Goal: Task Accomplishment & Management: Complete application form

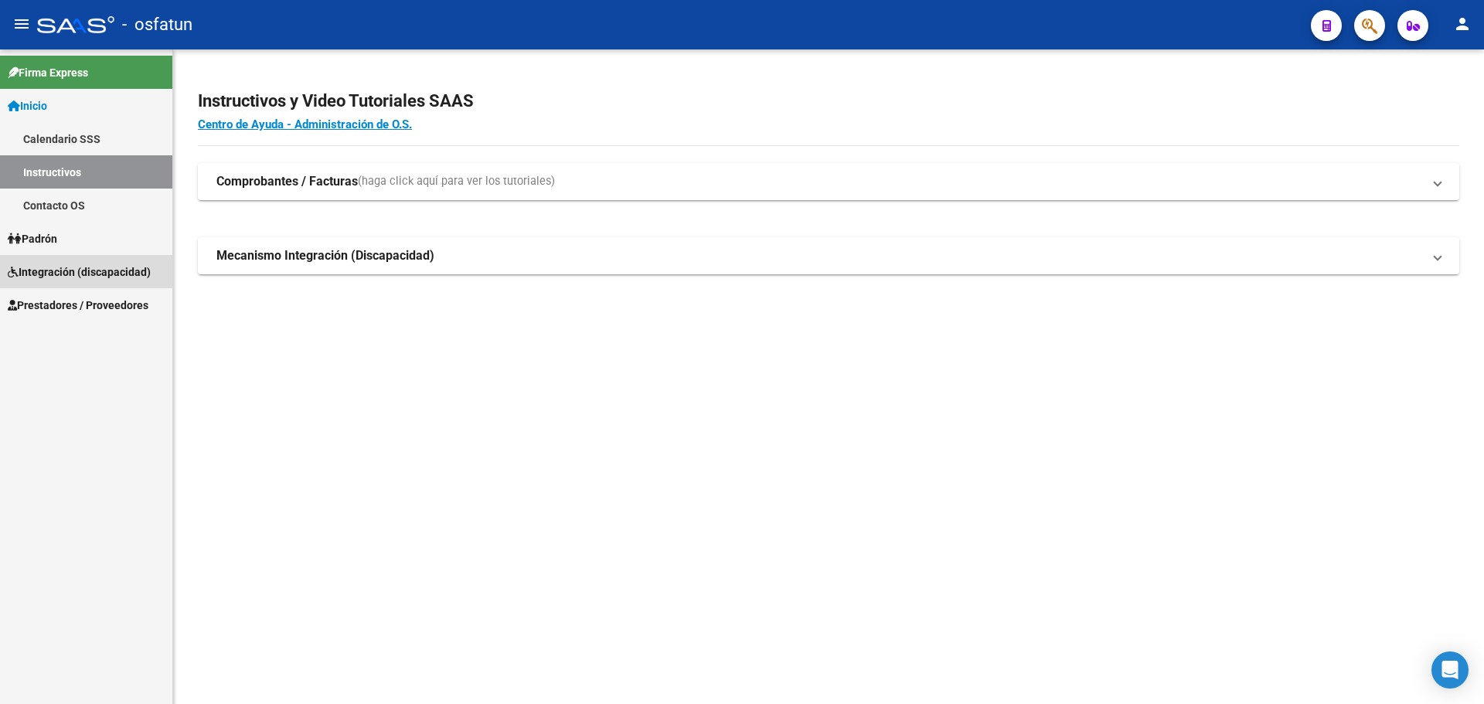
click at [87, 269] on span "Integración (discapacidad)" at bounding box center [79, 271] width 143 height 17
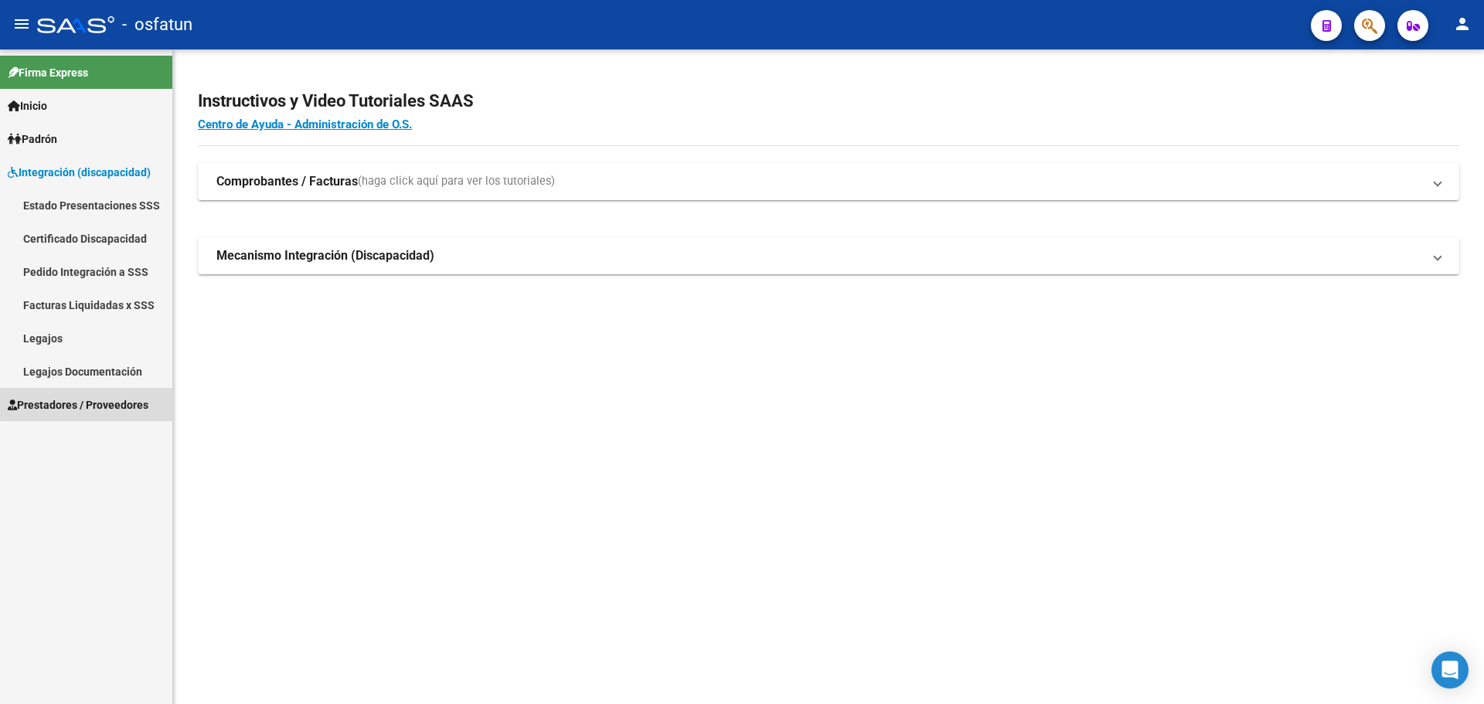
click at [126, 400] on span "Prestadores / Proveedores" at bounding box center [78, 404] width 141 height 17
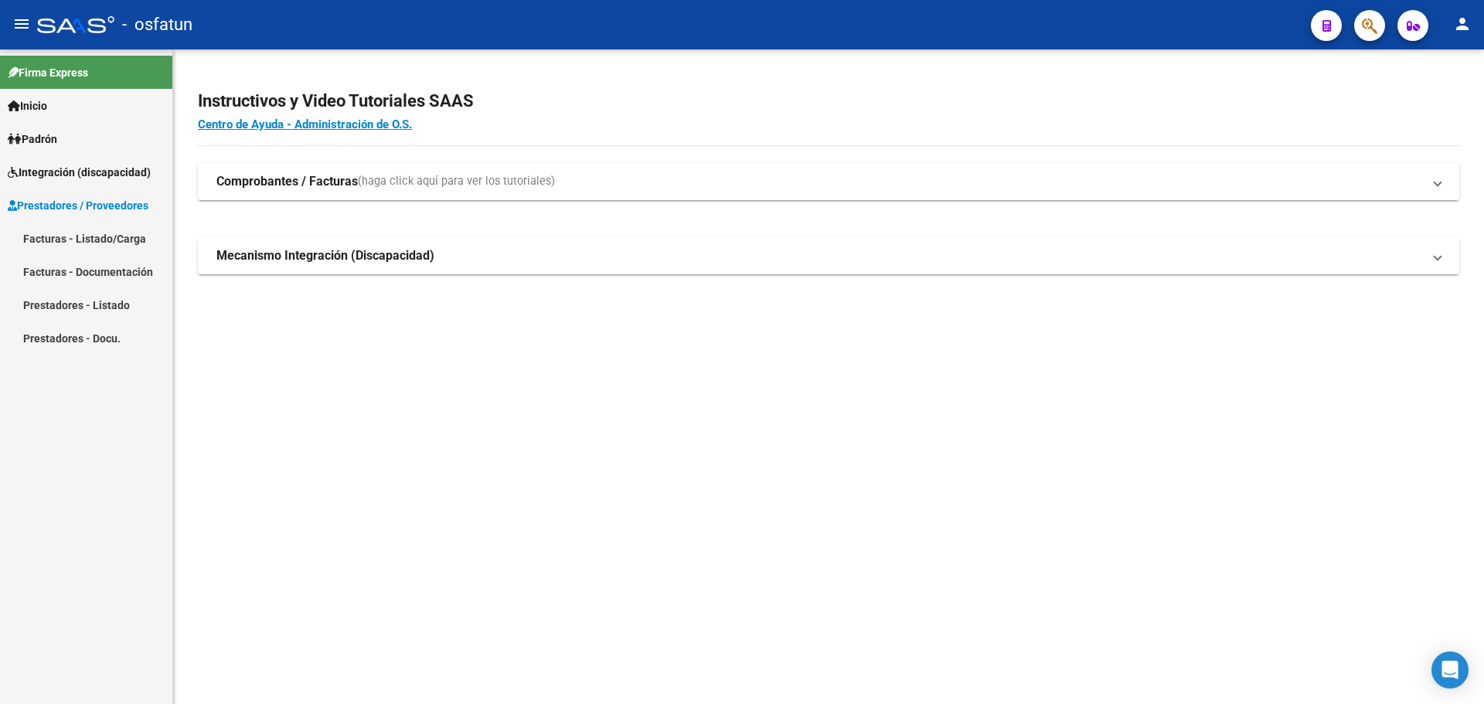
click at [97, 239] on link "Facturas - Listado/Carga" at bounding box center [86, 238] width 172 height 33
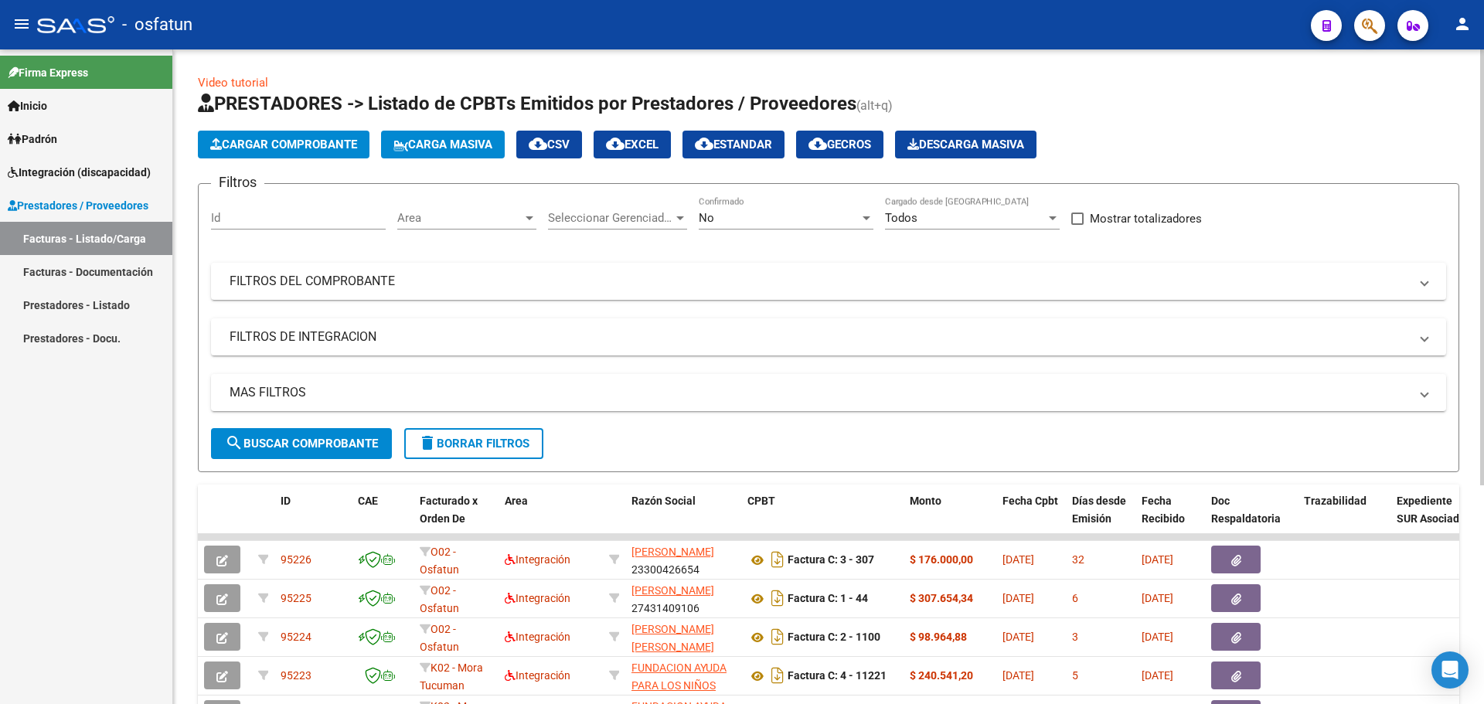
click at [332, 131] on button "Cargar Comprobante" at bounding box center [284, 145] width 172 height 28
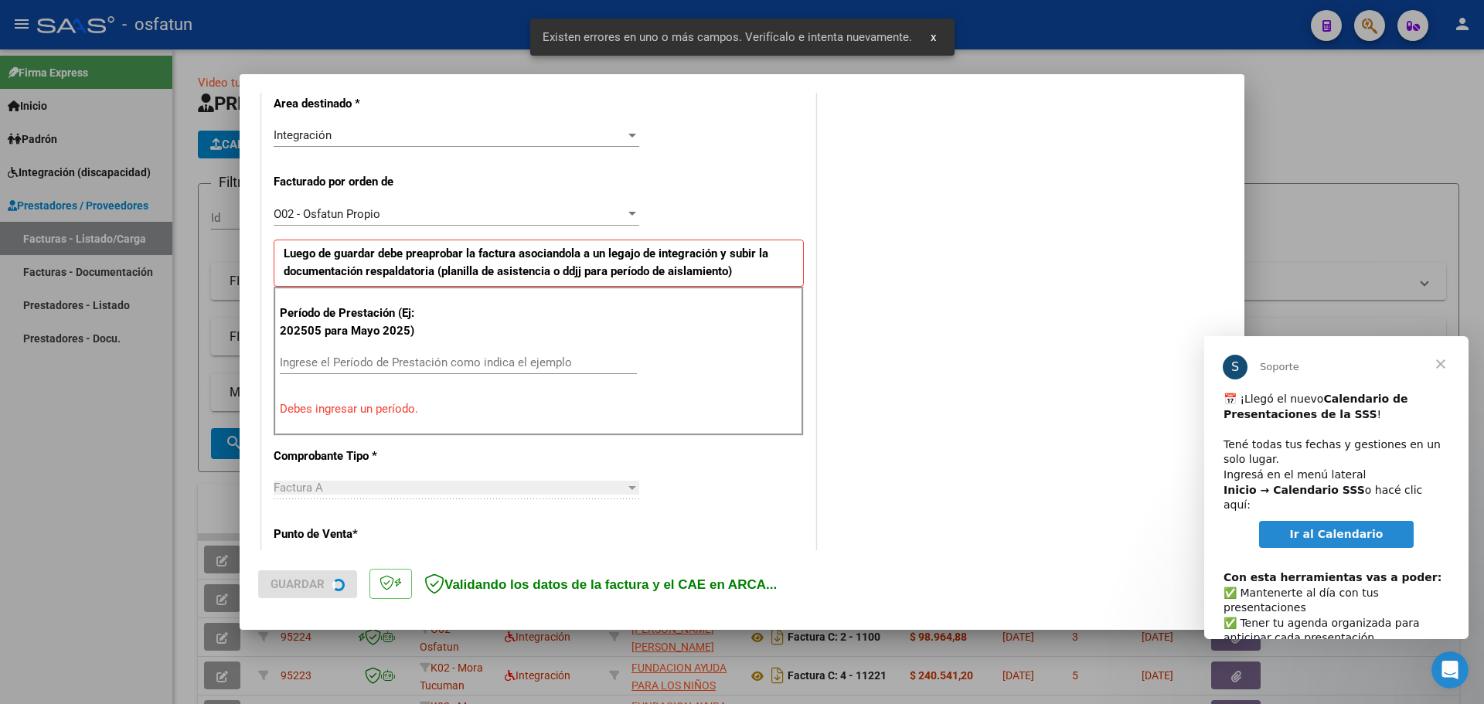
scroll to position [388, 0]
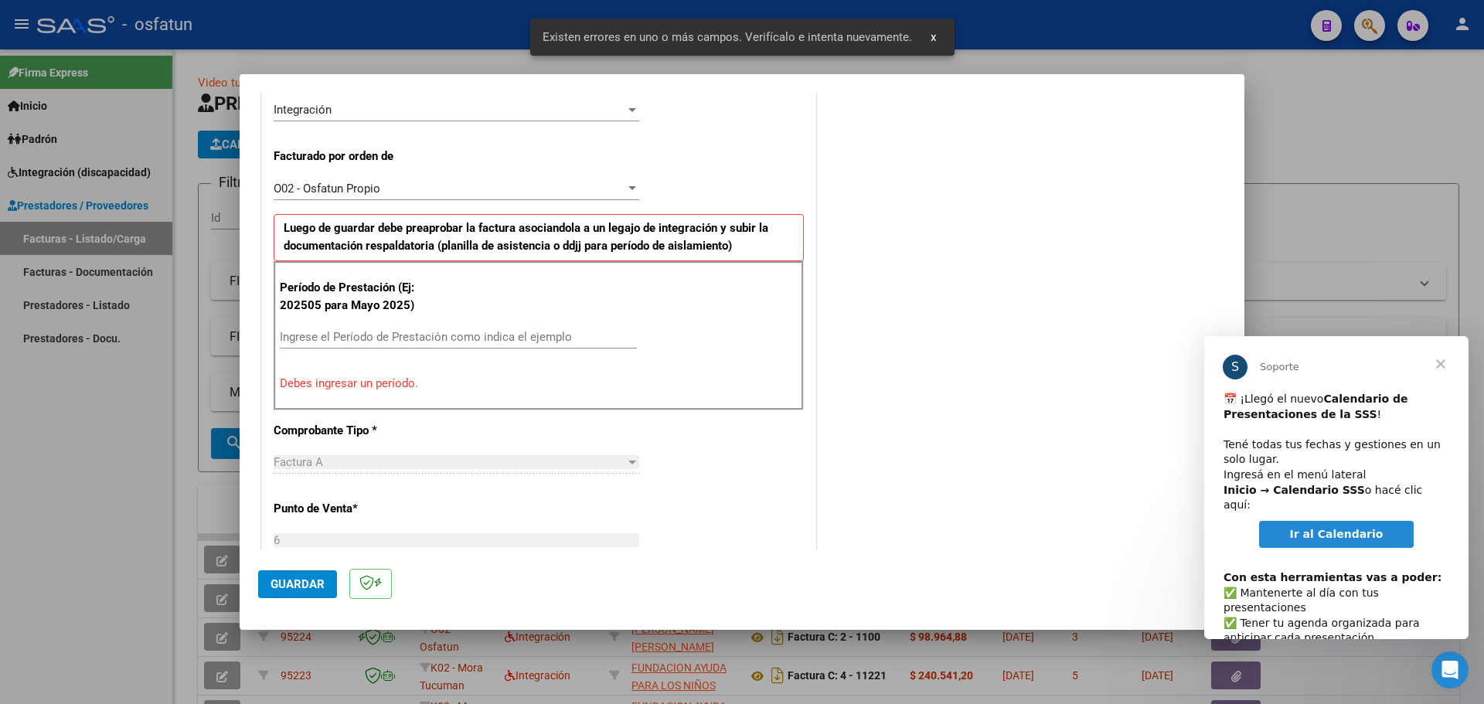
click at [382, 334] on input "Ingrese el Período de Prestación como indica el ejemplo" at bounding box center [458, 337] width 357 height 14
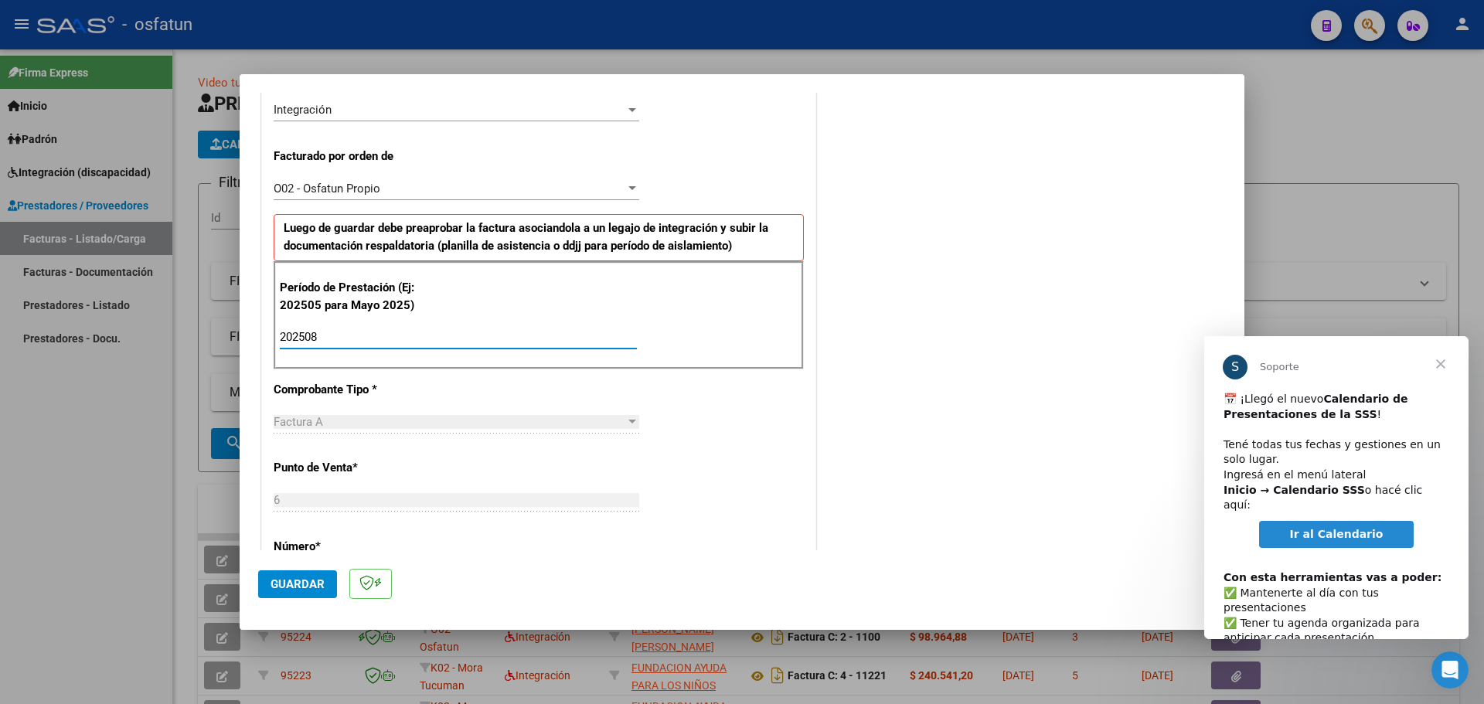
type input "202508"
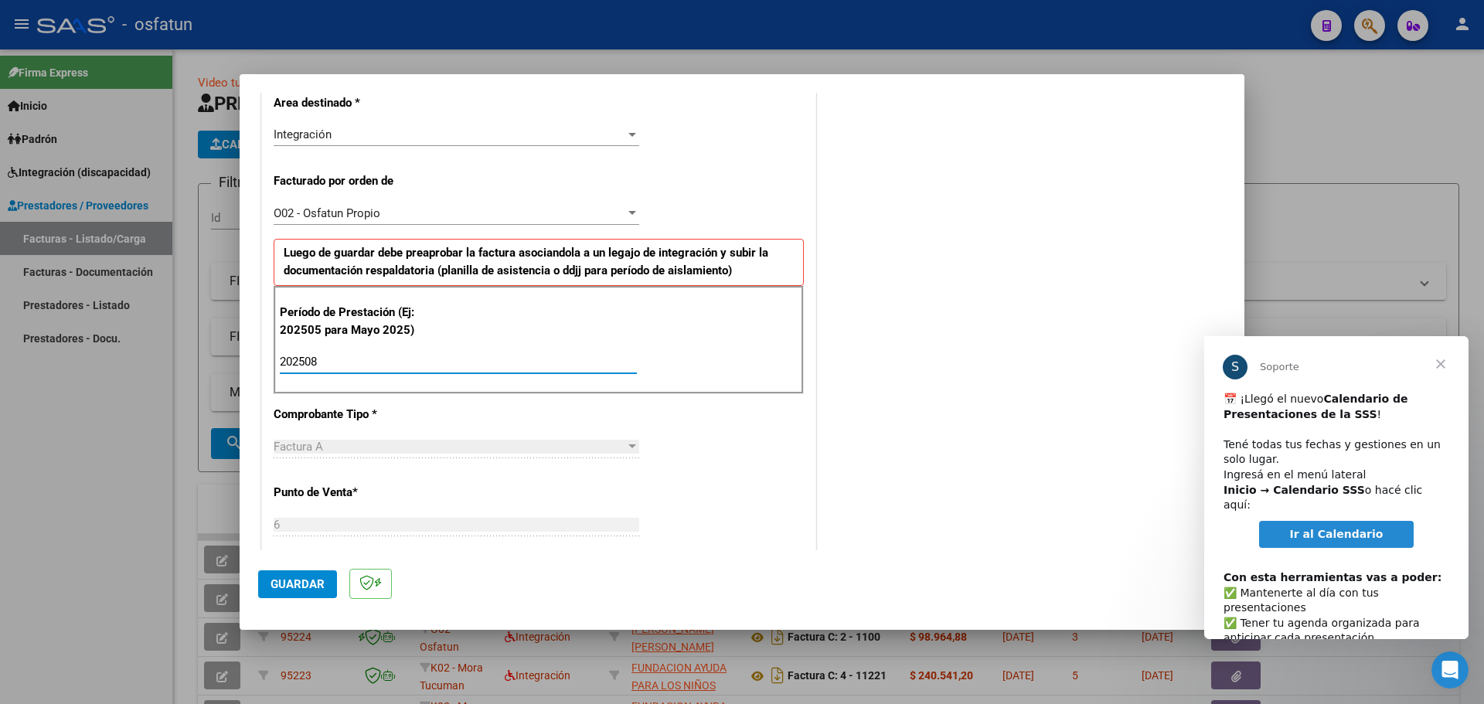
scroll to position [620, 0]
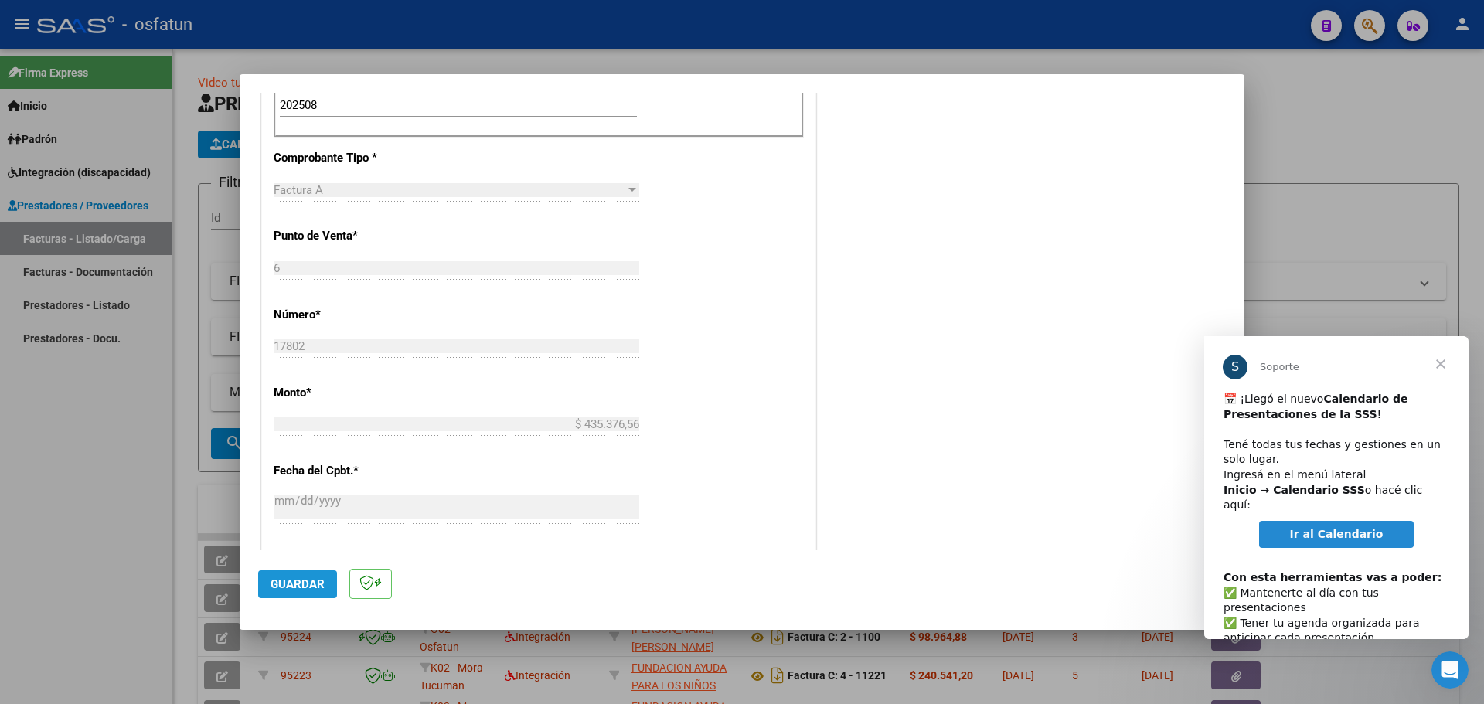
click at [318, 593] on button "Guardar" at bounding box center [297, 584] width 79 height 28
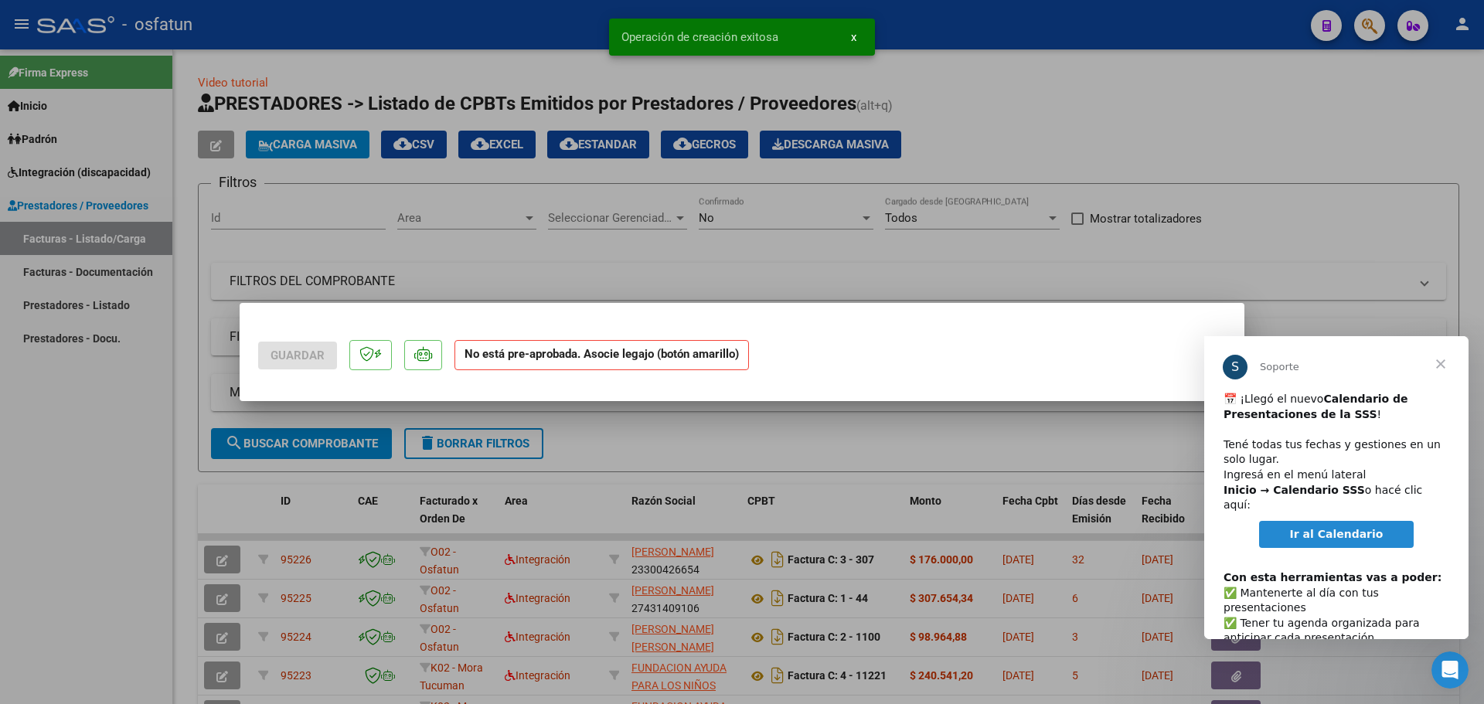
scroll to position [0, 0]
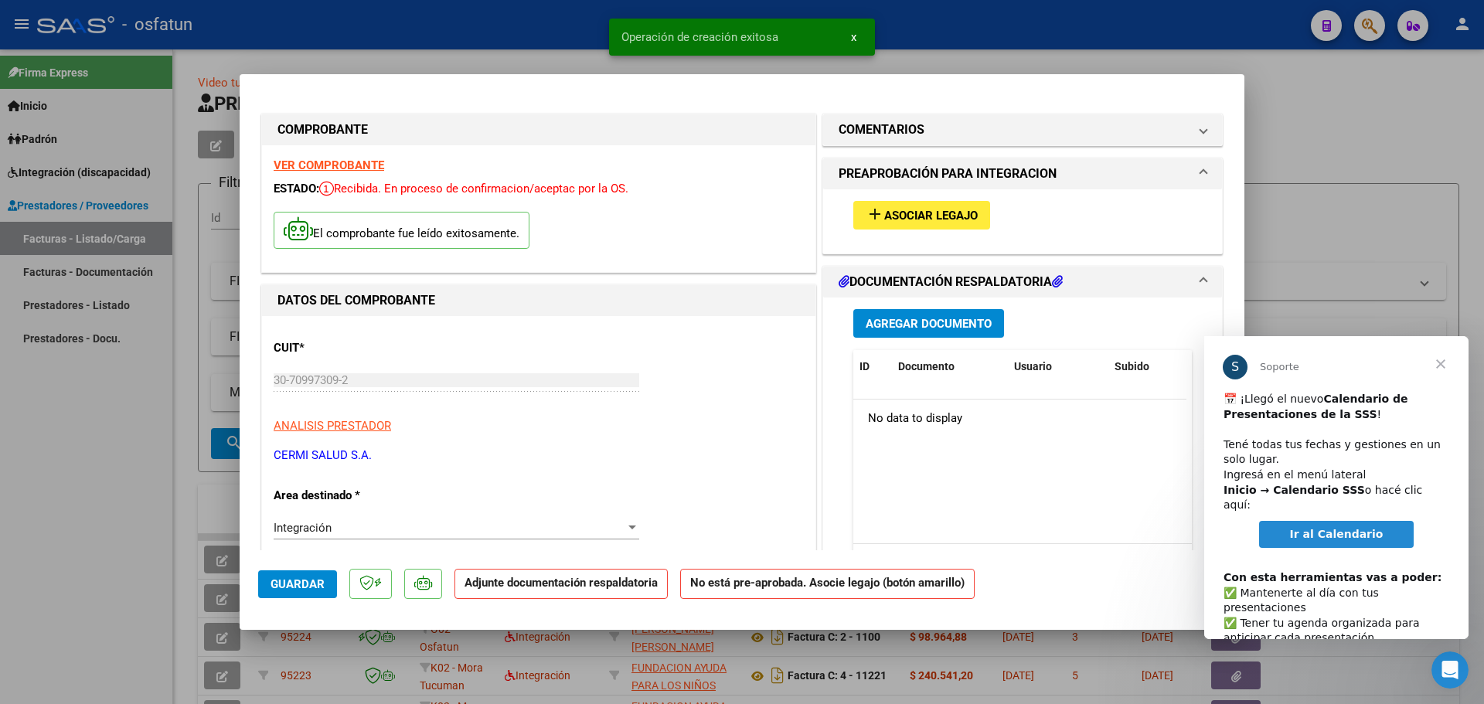
click at [909, 218] on span "Asociar Legajo" at bounding box center [930, 216] width 93 height 14
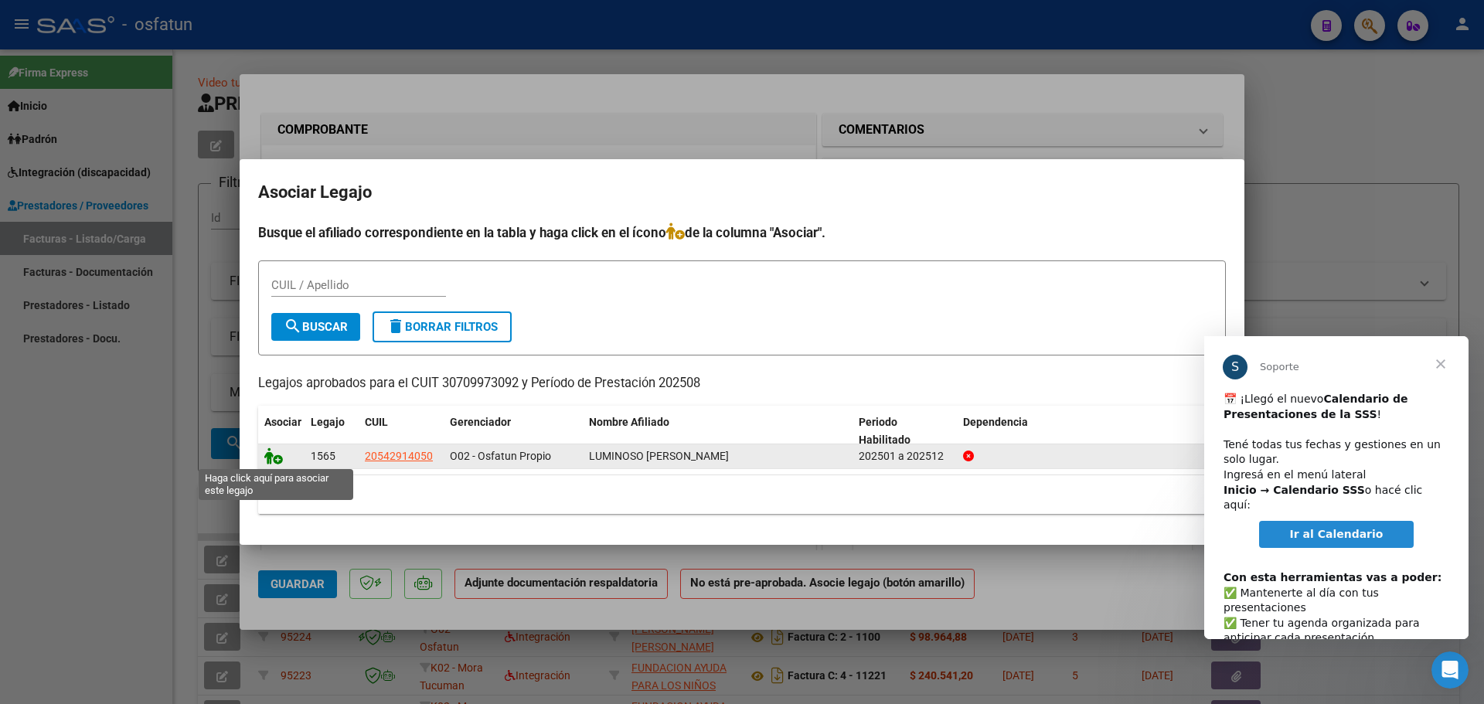
click at [274, 455] on icon at bounding box center [273, 455] width 19 height 17
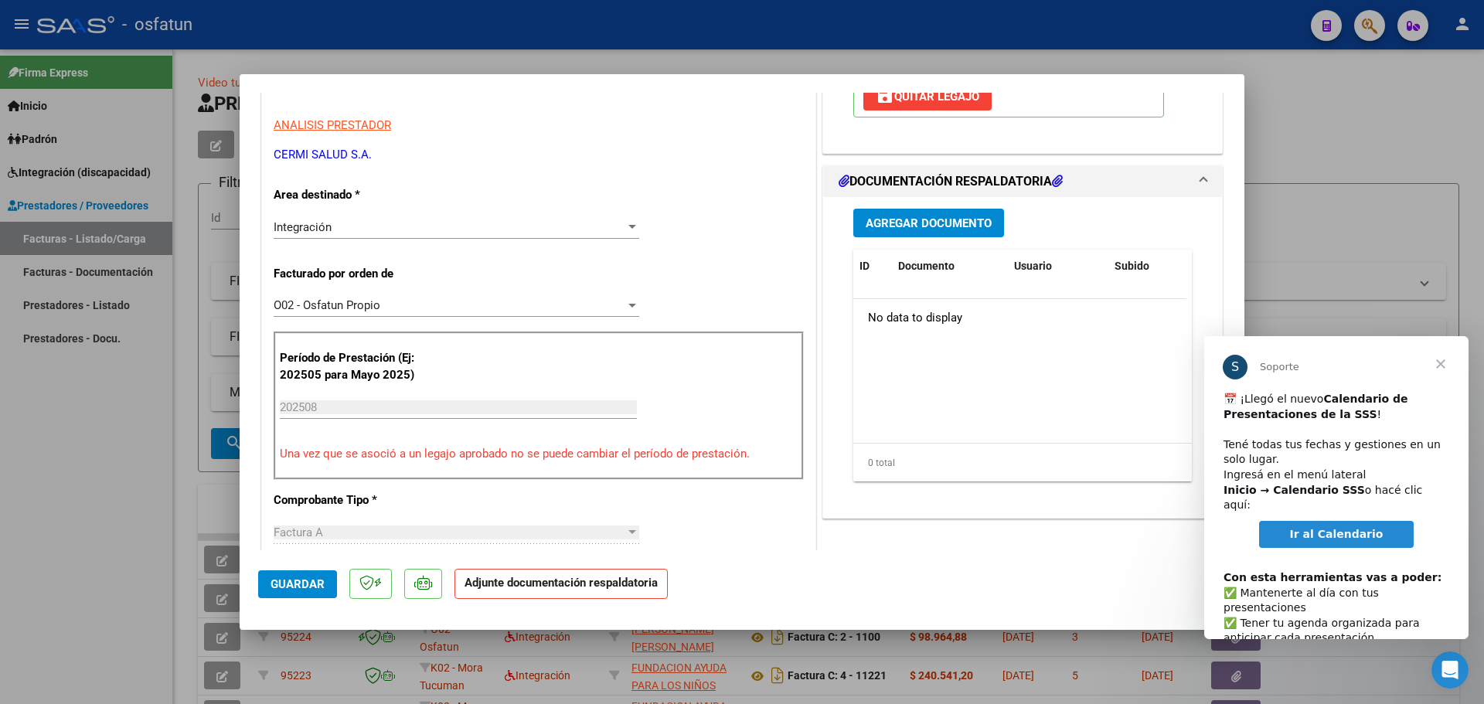
scroll to position [309, 0]
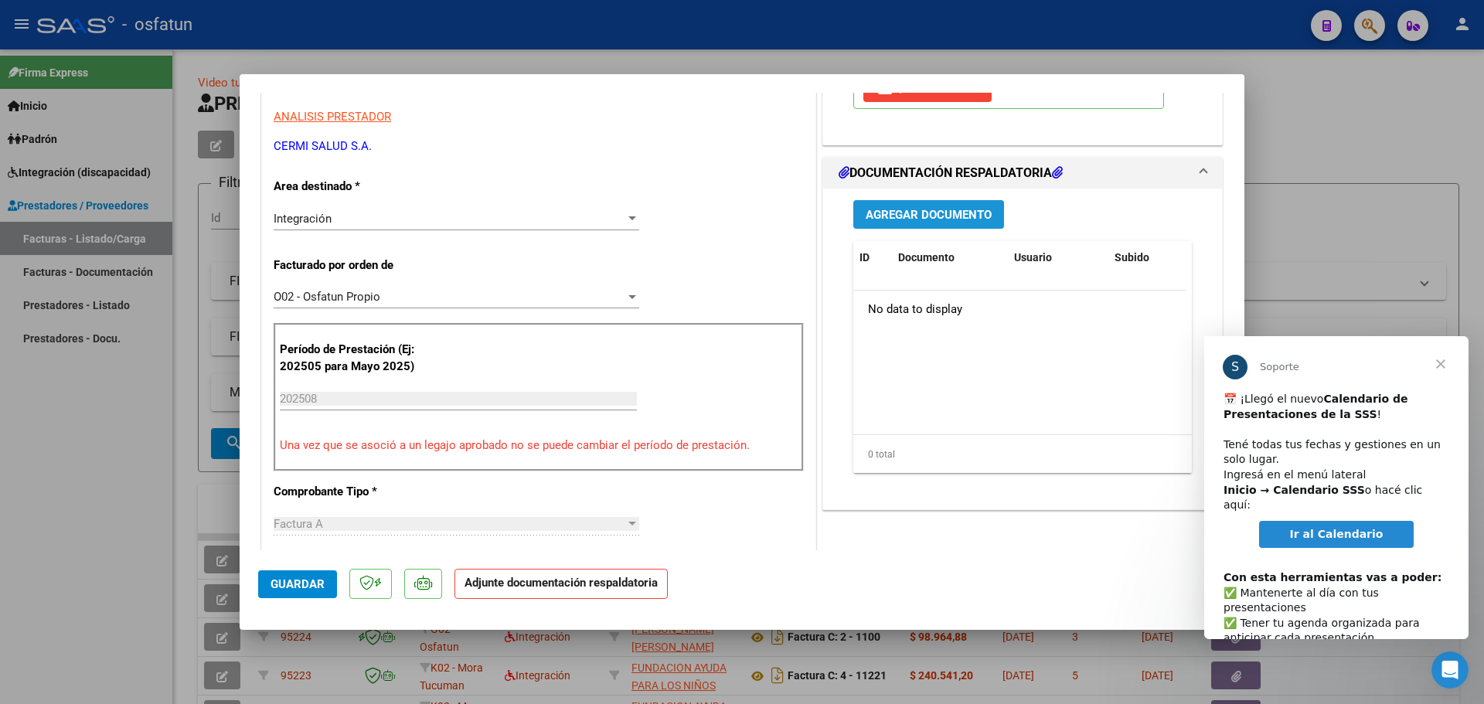
click at [941, 211] on span "Agregar Documento" at bounding box center [928, 215] width 126 height 14
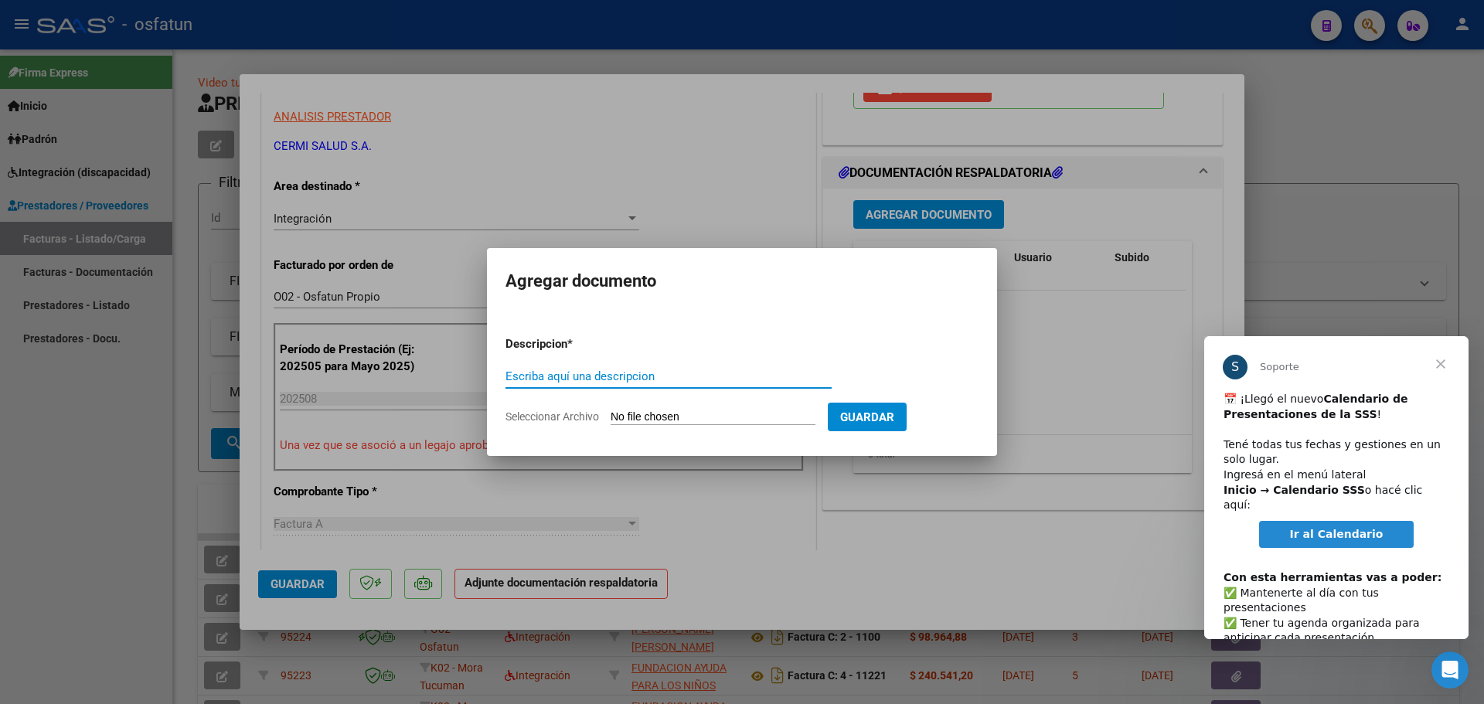
type input "a"
drag, startPoint x: 719, startPoint y: 374, endPoint x: 739, endPoint y: 372, distance: 21.0
click at [720, 373] on input "ASISTENCIA + AUTORIZACION OSFATUN 2025" at bounding box center [668, 376] width 326 height 14
type input "ASISTENCIA + AUTORIZACION OSFATUN [DATE]"
type input "C:\fakepath\ilovepdf_merged (9).pdf"
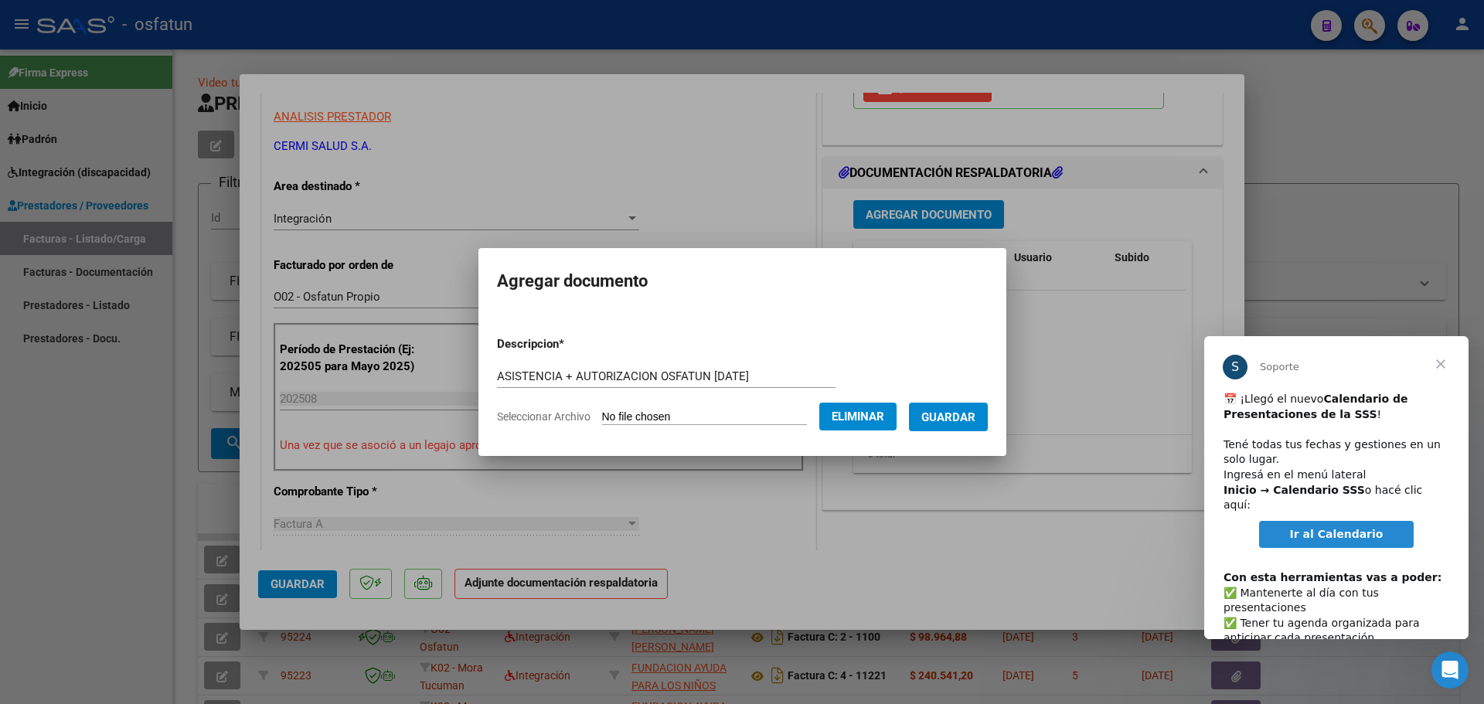
click at [975, 414] on span "Guardar" at bounding box center [948, 417] width 54 height 14
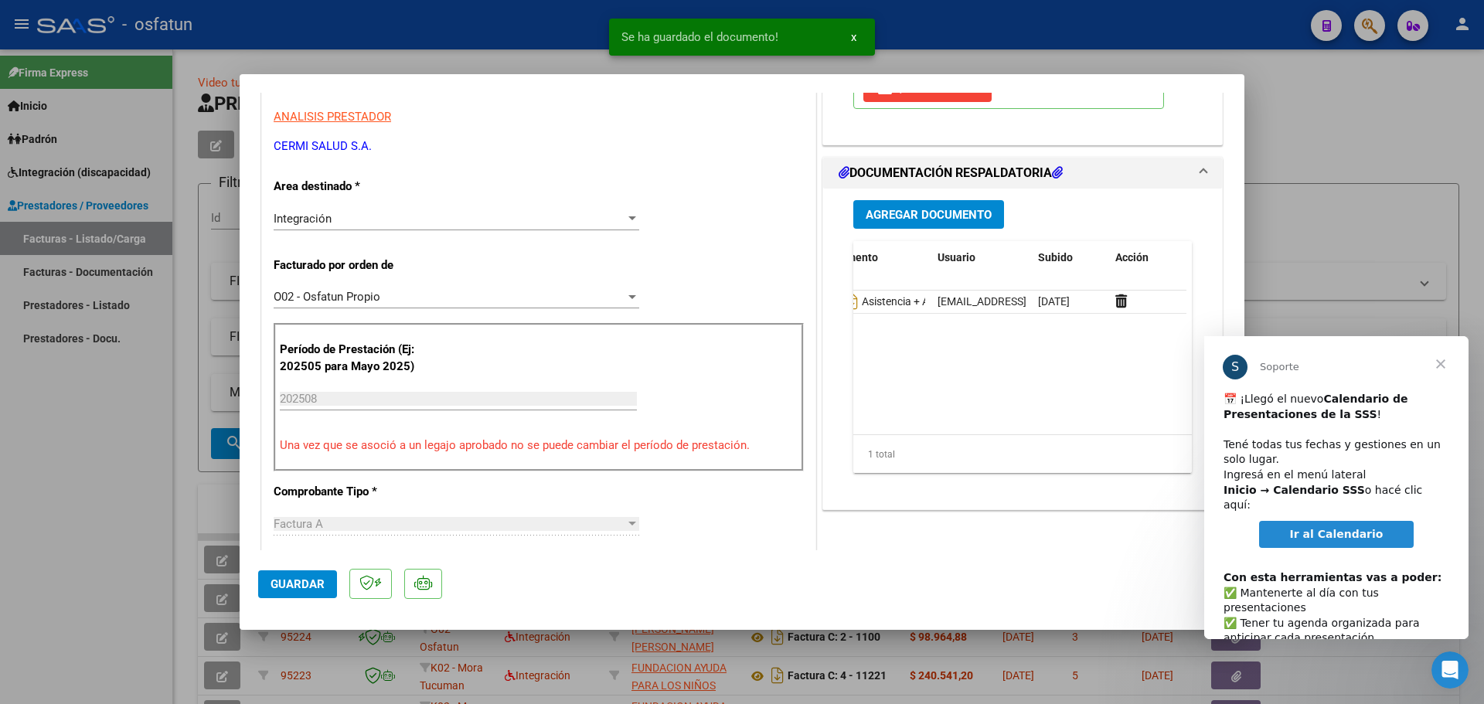
scroll to position [0, 0]
click at [310, 587] on span "Guardar" at bounding box center [297, 584] width 54 height 14
click at [855, 39] on span "x" at bounding box center [853, 37] width 5 height 14
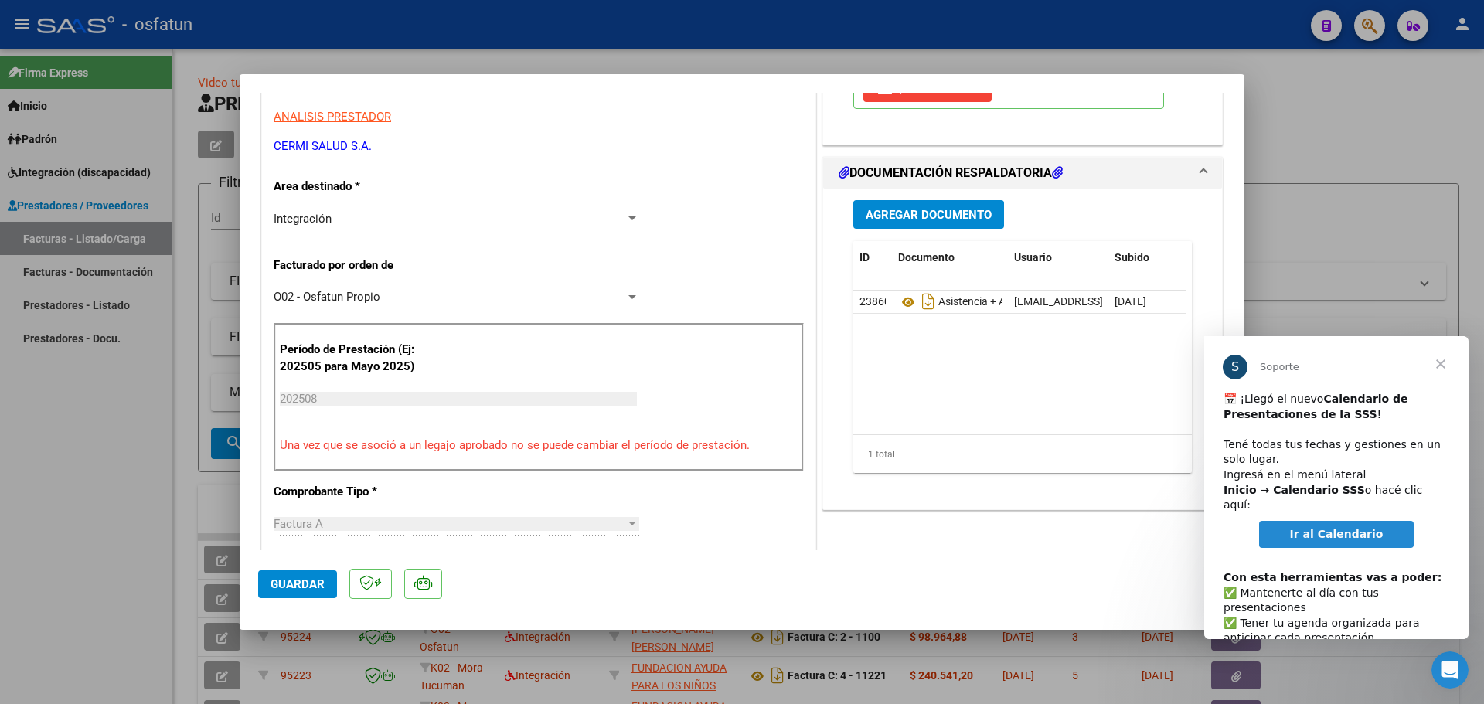
click at [1440, 359] on span "Cerrar" at bounding box center [1441, 364] width 56 height 56
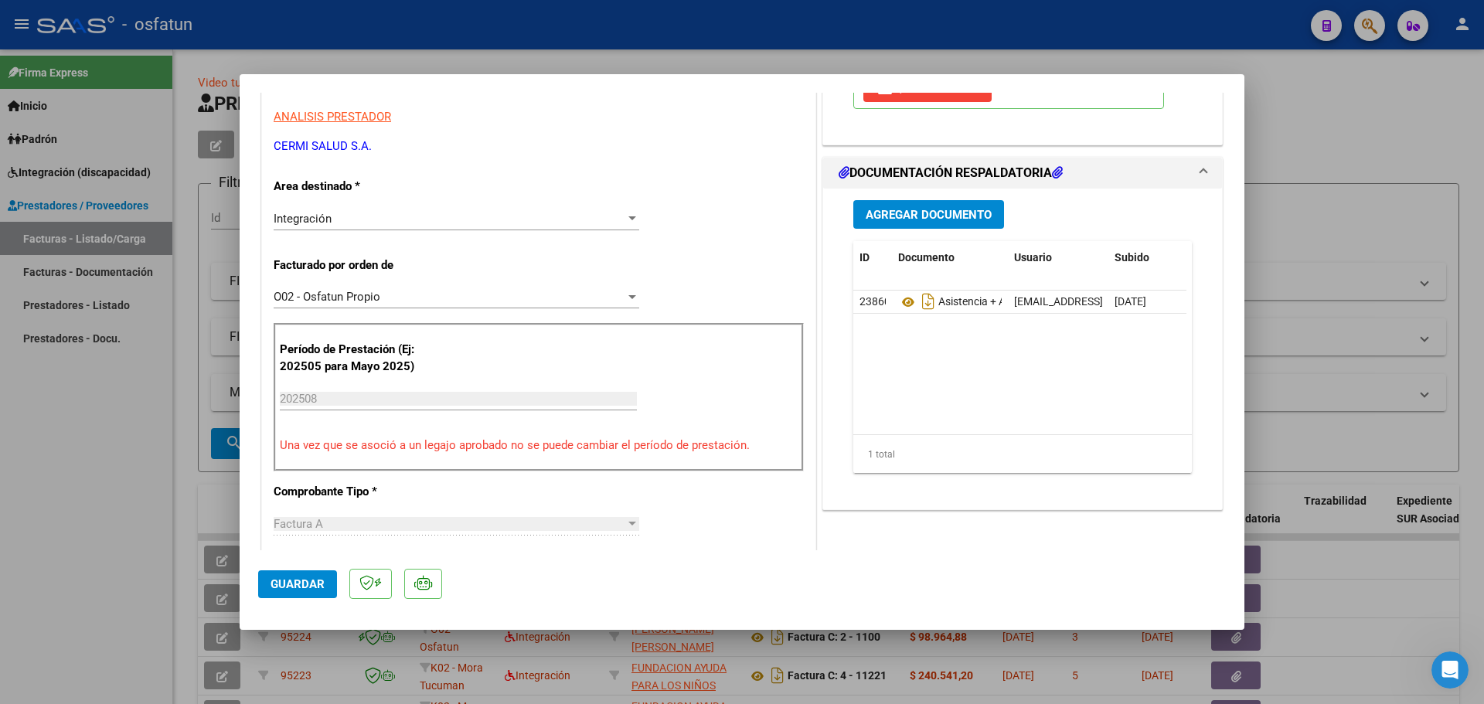
click at [1327, 97] on div at bounding box center [742, 352] width 1484 height 704
type input "$ 0,00"
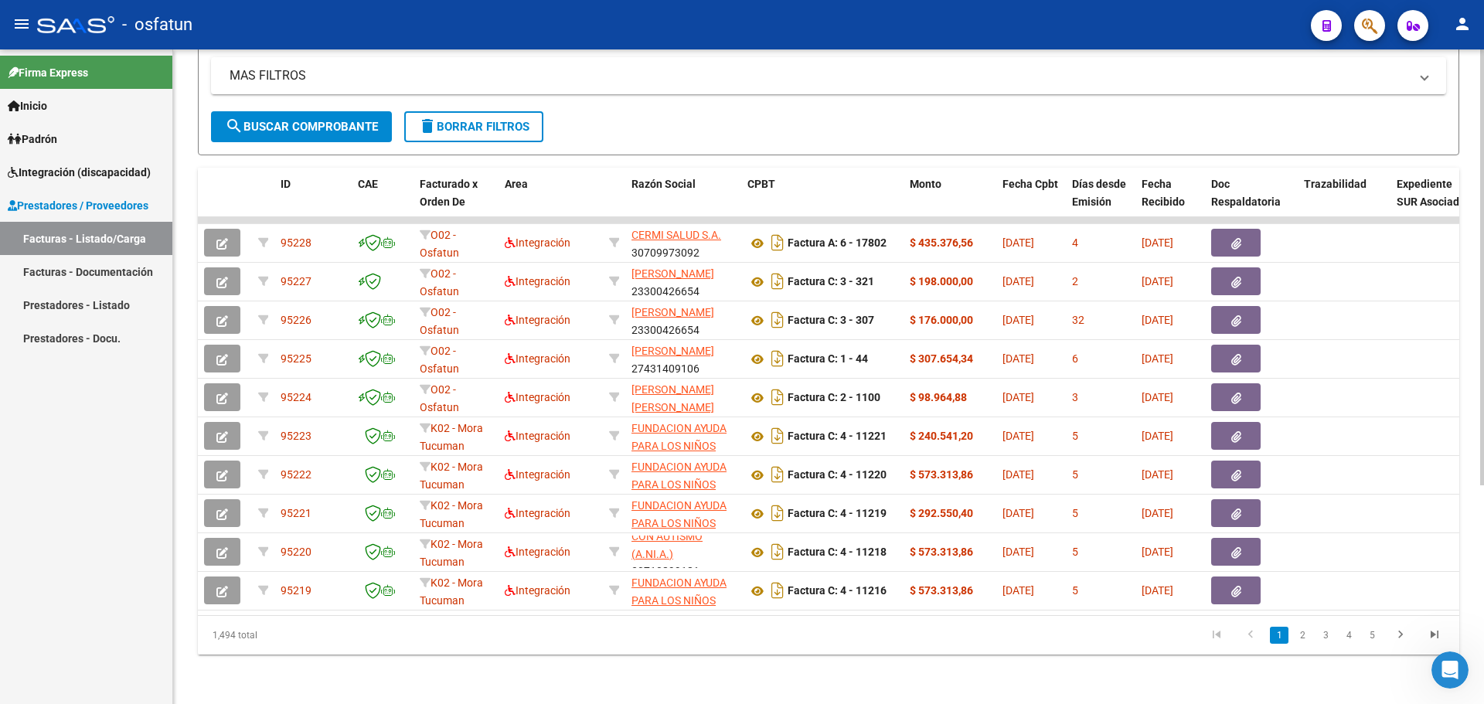
scroll to position [56, 0]
